Goal: Task Accomplishment & Management: Manage account settings

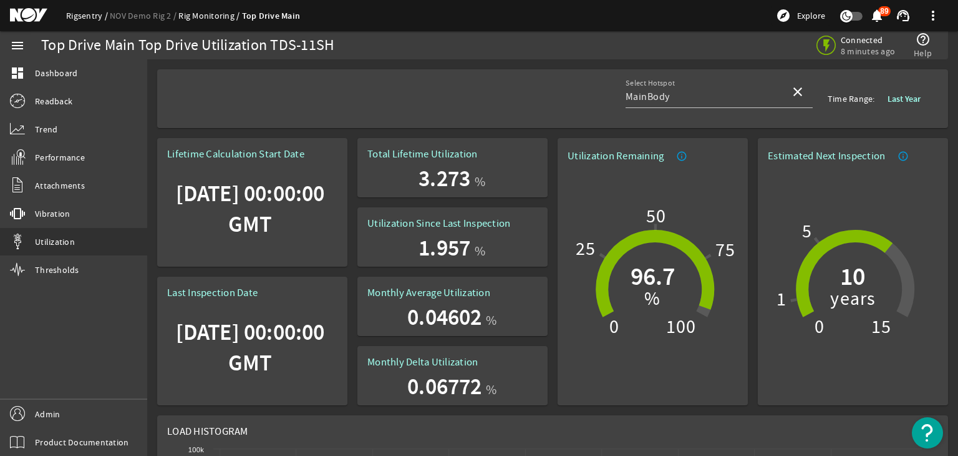
click at [82, 18] on link "Rigsentry" at bounding box center [88, 15] width 44 height 11
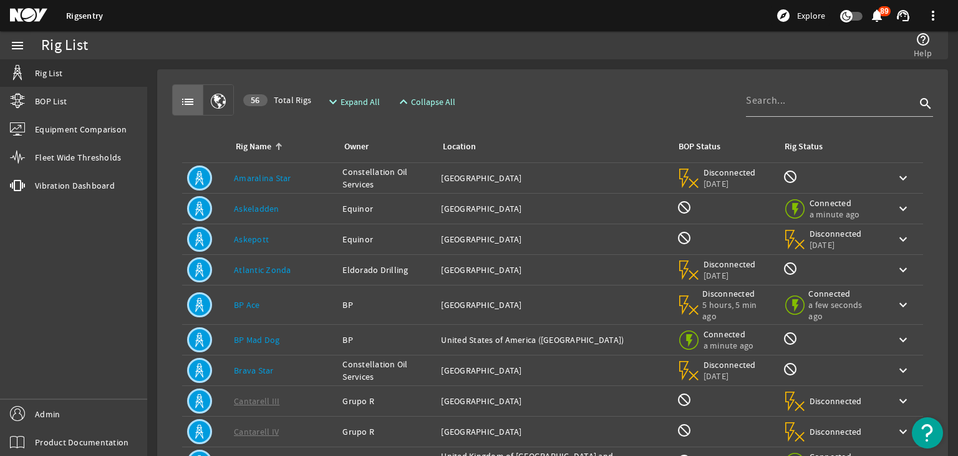
click at [92, 396] on div "menu Rig List BOP List Equipment Comparison Fleet Wide Thresholds vibration Vib…" at bounding box center [73, 243] width 147 height 424
click at [94, 402] on link "Admin" at bounding box center [73, 413] width 147 height 28
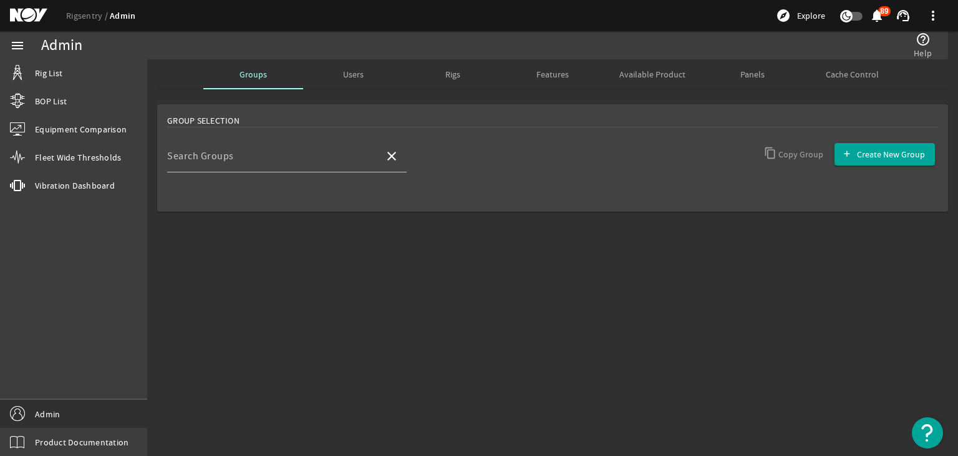
click at [343, 82] on span "Users" at bounding box center [353, 74] width 21 height 30
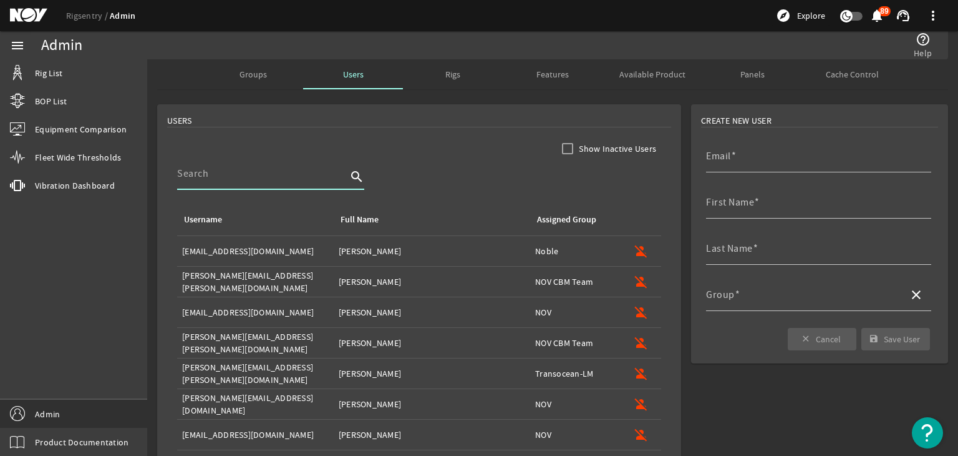
click at [293, 167] on input at bounding box center [262, 173] width 170 height 15
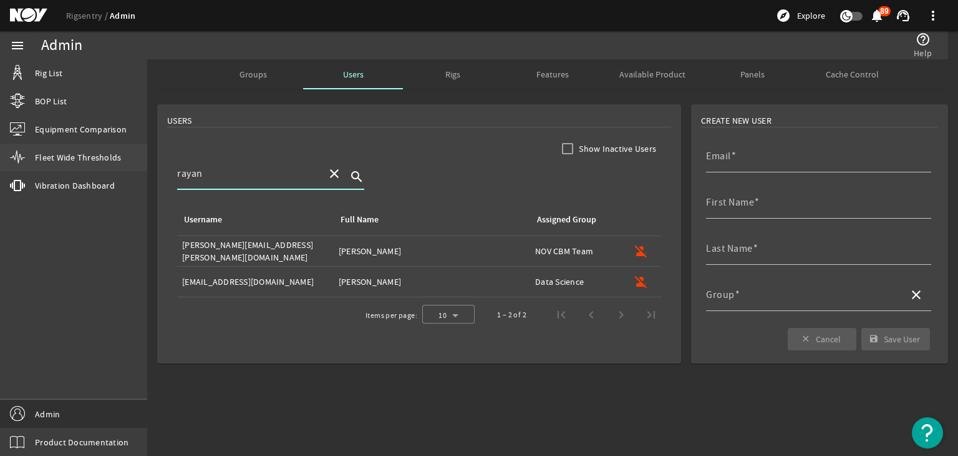
drag, startPoint x: 258, startPoint y: 168, endPoint x: 125, endPoint y: 167, distance: 132.9
click at [125, 167] on mat-sidenav-container "menu Rig List BOP List Equipment Comparison Fleet Wide Thresholds vibration Vib…" at bounding box center [479, 243] width 958 height 424
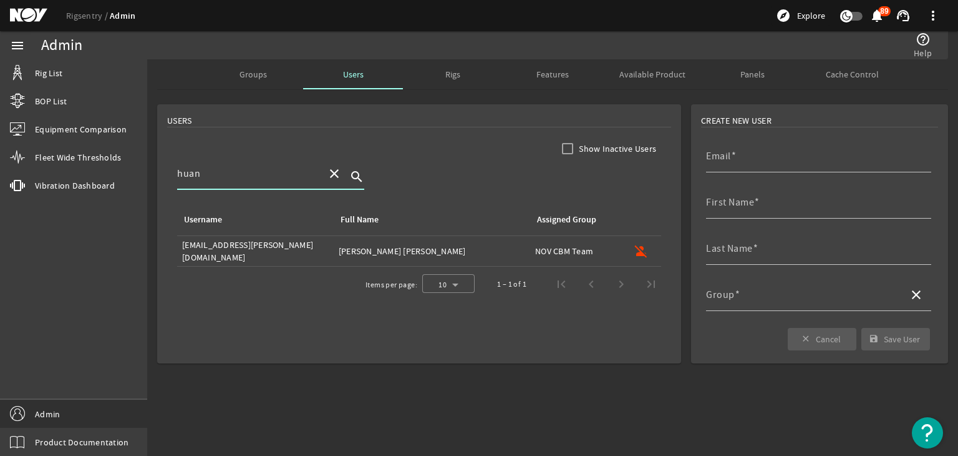
type input "huan"
click at [751, 147] on div "Email" at bounding box center [813, 156] width 215 height 32
click at [748, 157] on input "Email" at bounding box center [813, 161] width 215 height 15
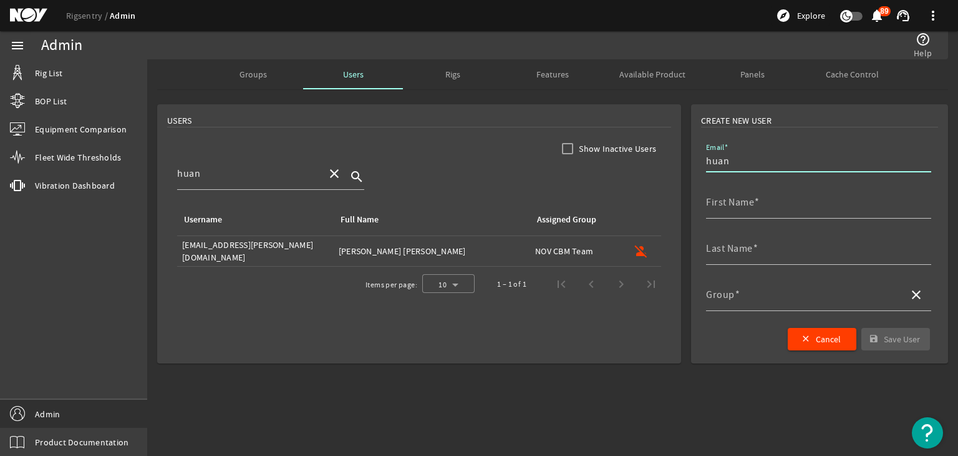
click at [289, 261] on td "Username: huan.huynh@nov.com" at bounding box center [255, 251] width 157 height 31
type input "huan.huynh@nov.com"
type input "Vu Quang Huan"
type input "Huynh"
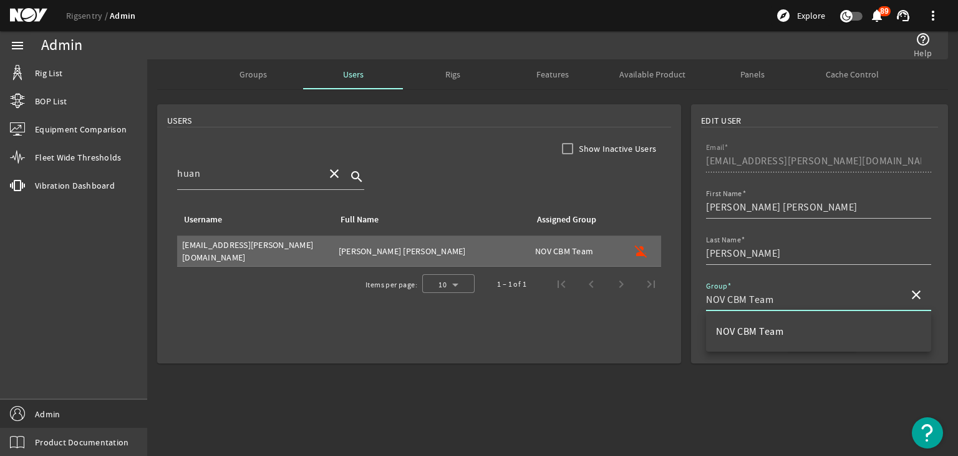
click at [814, 303] on input "NOV CBM Team" at bounding box center [802, 299] width 193 height 15
drag, startPoint x: 794, startPoint y: 302, endPoint x: 666, endPoint y: 300, distance: 127.3
click at [666, 300] on div "Edit User Email huan.huynh@nov.com First Name Last Name Group NOV CBM Team clos…" at bounding box center [552, 233] width 811 height 269
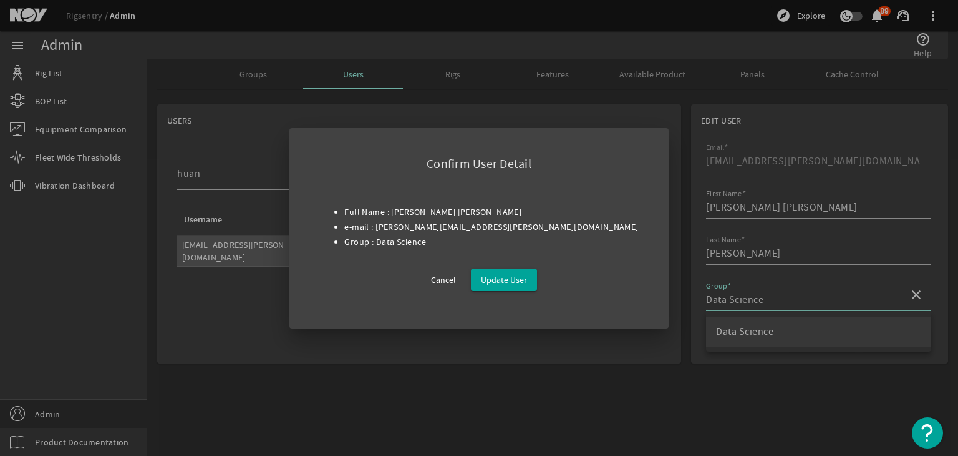
type input "Data Science"
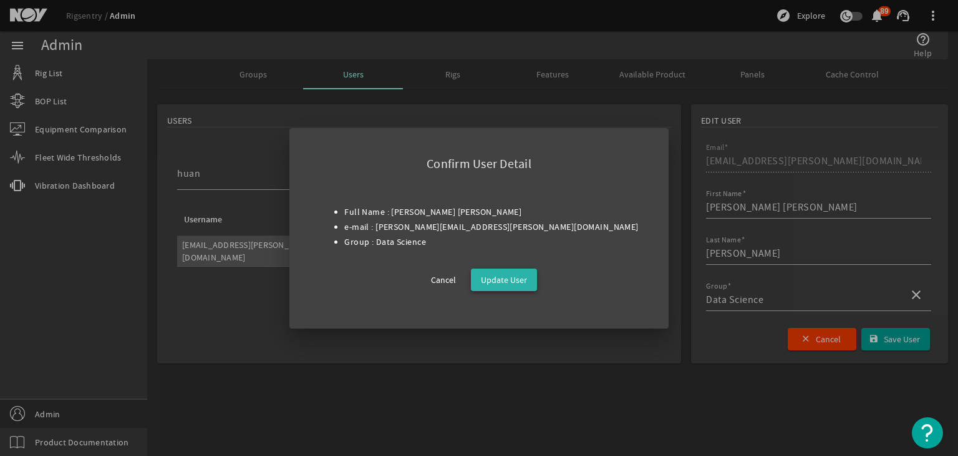
click at [519, 281] on span "Update User" at bounding box center [504, 279] width 46 height 15
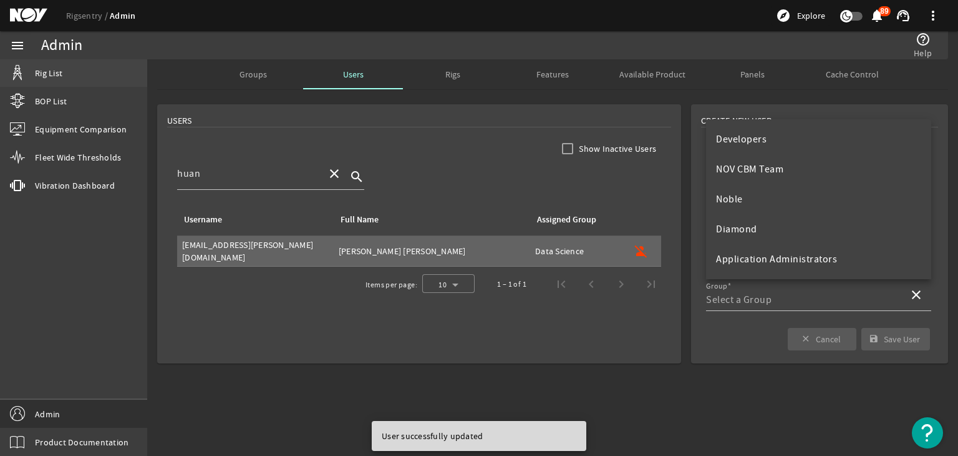
click at [23, 78] on mat-icon at bounding box center [17, 73] width 15 height 15
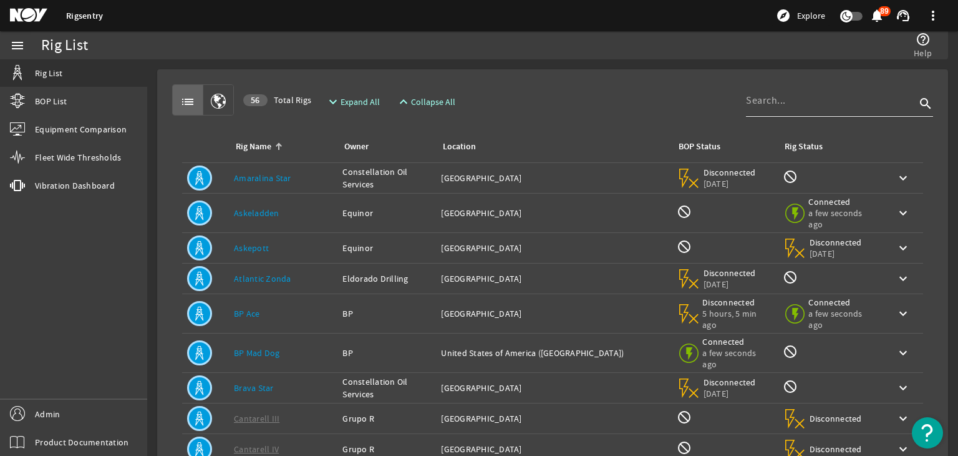
click at [934, 104] on div at bounding box center [934, 104] width 0 height 0
click at [794, 108] on div at bounding box center [831, 100] width 170 height 32
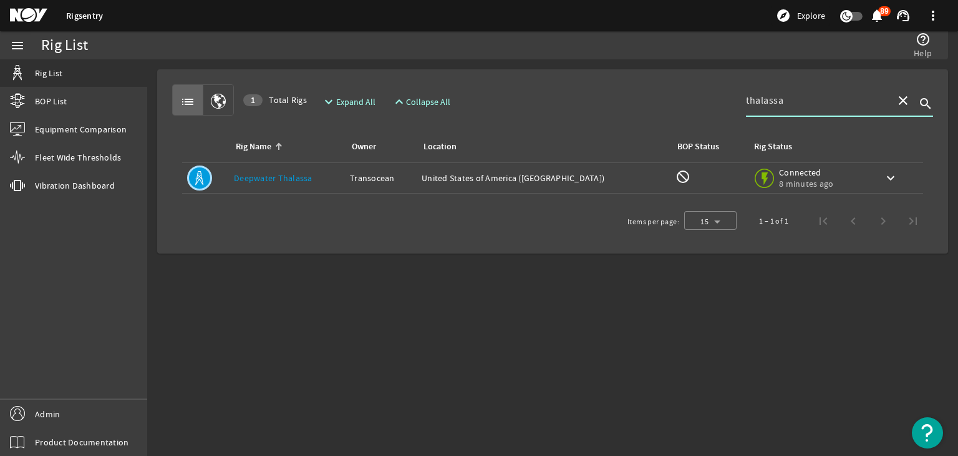
type input "thalassa"
click at [283, 175] on link "Deepwater Thalassa" at bounding box center [273, 177] width 79 height 11
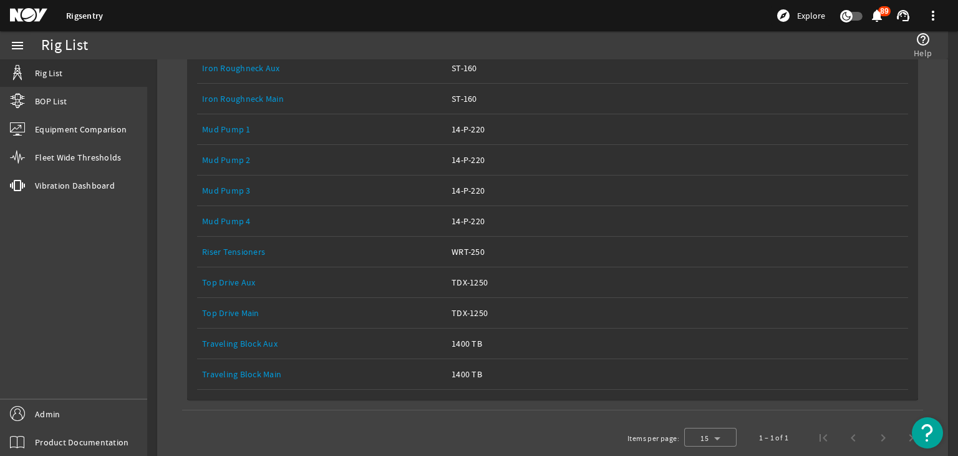
scroll to position [437, 0]
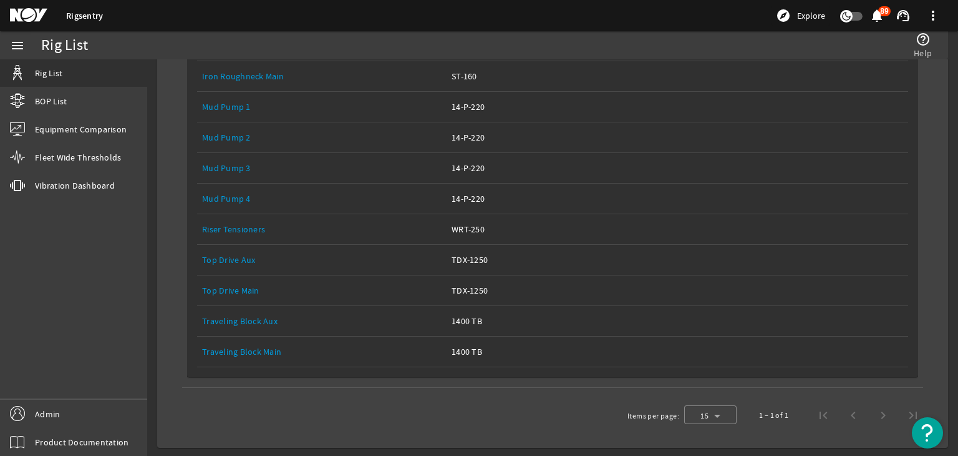
click at [250, 293] on div "Equipment Name: Top Drive Main" at bounding box center [322, 290] width 240 height 12
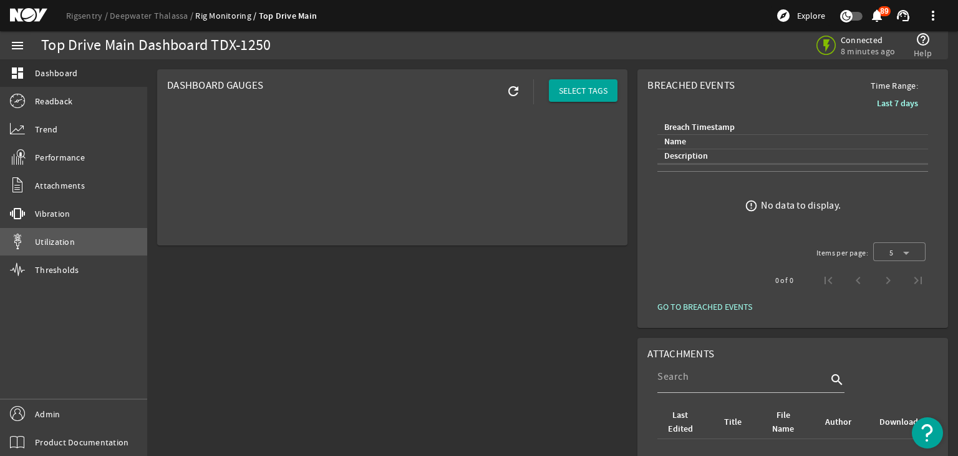
click at [63, 245] on span "Utilization" at bounding box center [55, 241] width 40 height 12
